Goal: Task Accomplishment & Management: Manage account settings

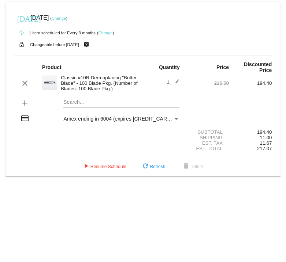
click at [108, 32] on link "Change" at bounding box center [105, 33] width 14 height 4
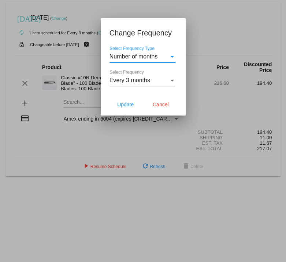
click at [171, 58] on div "Select Frequency Type" at bounding box center [172, 57] width 4 height 2
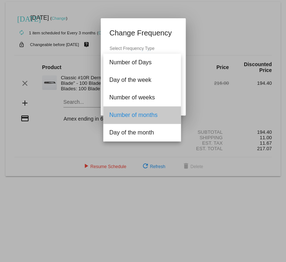
click at [139, 117] on span "Number of months" at bounding box center [142, 116] width 66 height 18
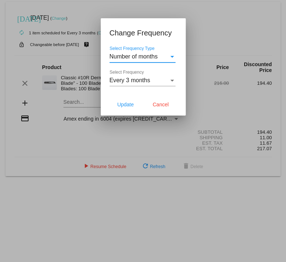
click at [173, 81] on div "Select Frequency" at bounding box center [172, 81] width 4 height 2
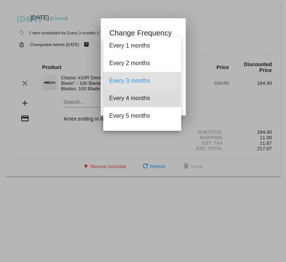
click at [145, 97] on span "Every 4 months" at bounding box center [142, 99] width 66 height 18
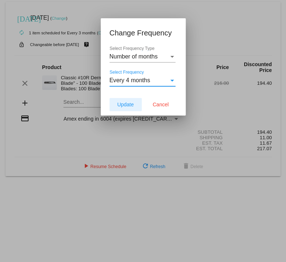
click at [128, 103] on span "Update" at bounding box center [125, 105] width 16 height 6
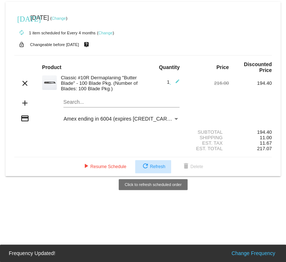
click at [152, 166] on span "refresh Refresh" at bounding box center [153, 166] width 24 height 5
